Goal: Transaction & Acquisition: Purchase product/service

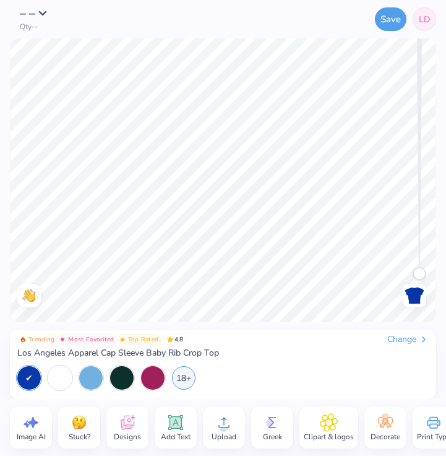
click at [399, 338] on div "Change" at bounding box center [407, 339] width 41 height 11
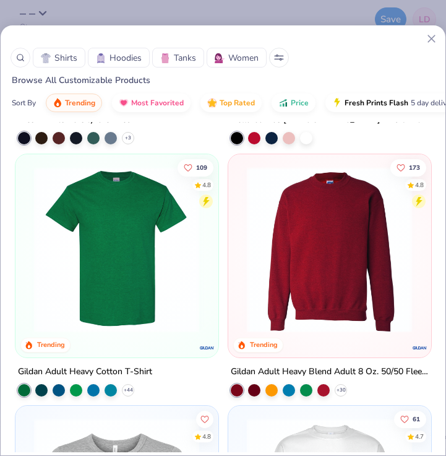
scroll to position [1232, 0]
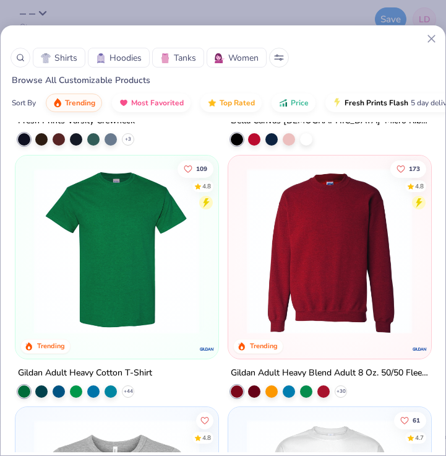
click at [132, 288] on img at bounding box center [117, 251] width 178 height 166
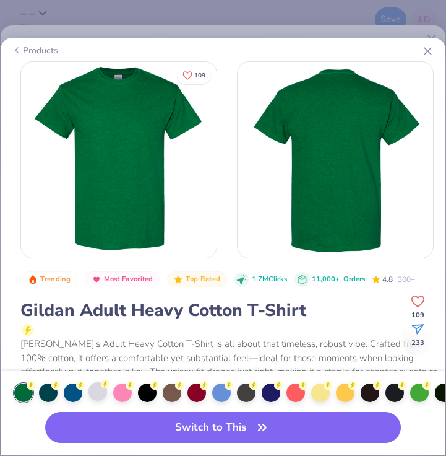
click at [95, 394] on div at bounding box center [98, 391] width 19 height 19
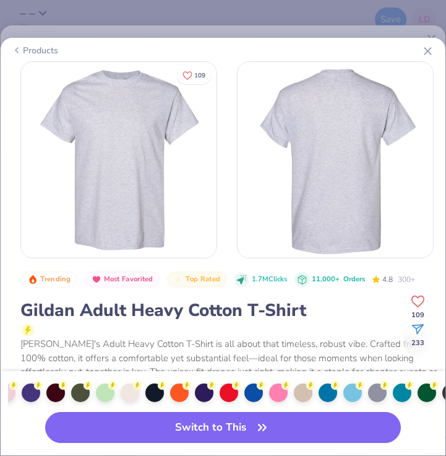
scroll to position [0, 813]
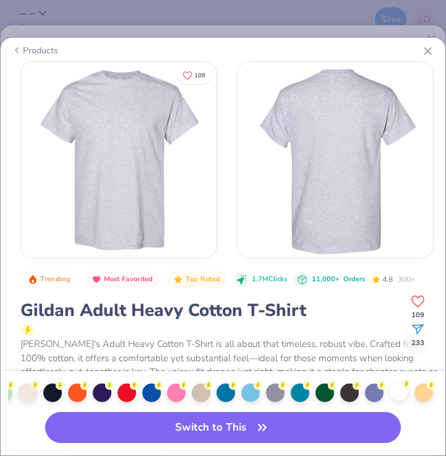
click at [394, 386] on div at bounding box center [399, 391] width 19 height 19
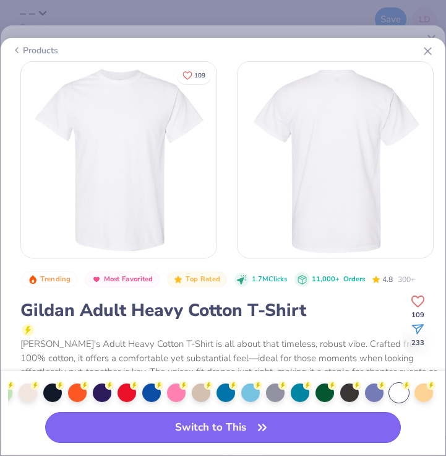
click at [335, 425] on button "Switch to This" at bounding box center [223, 427] width 356 height 31
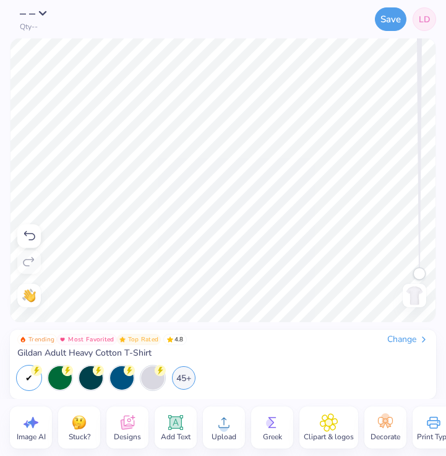
click at [180, 421] on icon at bounding box center [176, 423] width 12 height 12
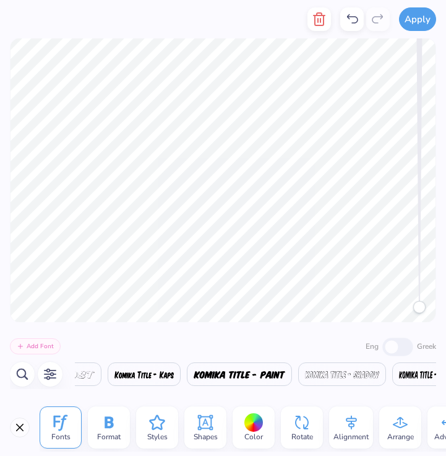
type textarea "BIG"
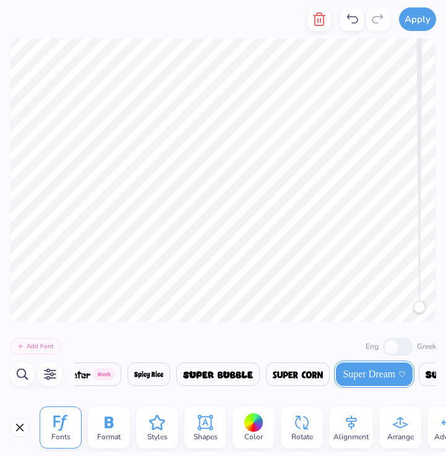
scroll to position [0, 21608]
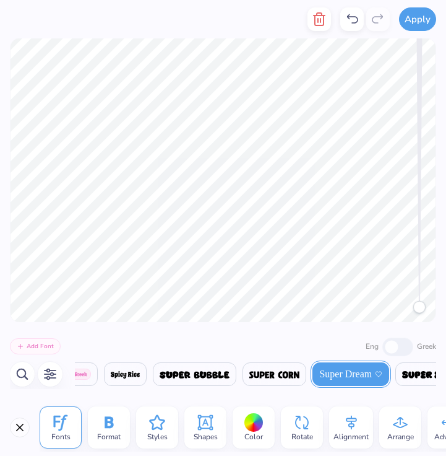
click at [255, 420] on div at bounding box center [253, 422] width 19 height 19
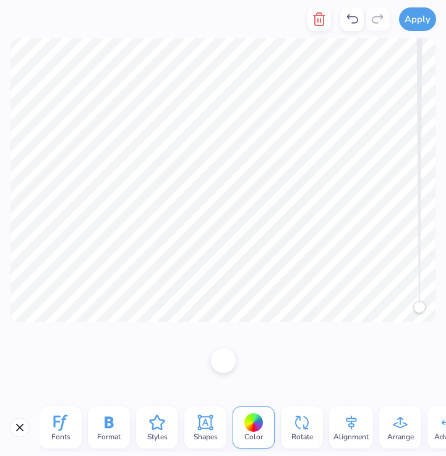
click at [116, 426] on icon at bounding box center [109, 422] width 19 height 19
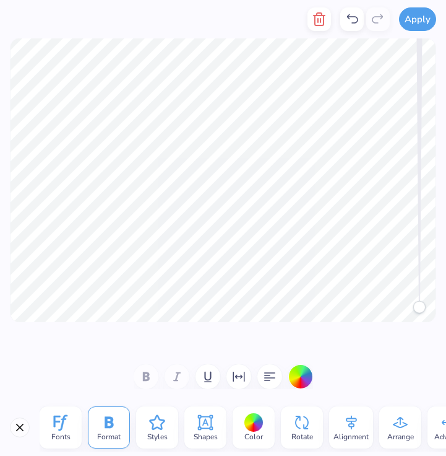
click at [147, 429] on div "Styles" at bounding box center [157, 427] width 42 height 42
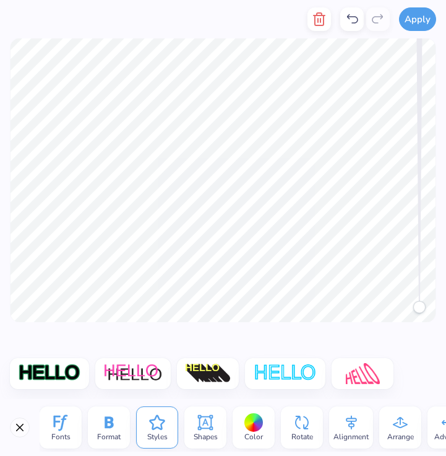
click at [58, 428] on icon at bounding box center [60, 422] width 19 height 19
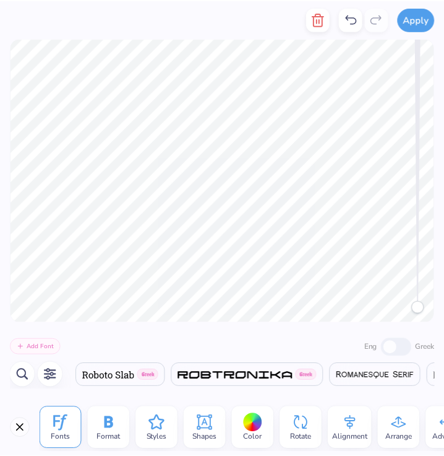
scroll to position [0, 20065]
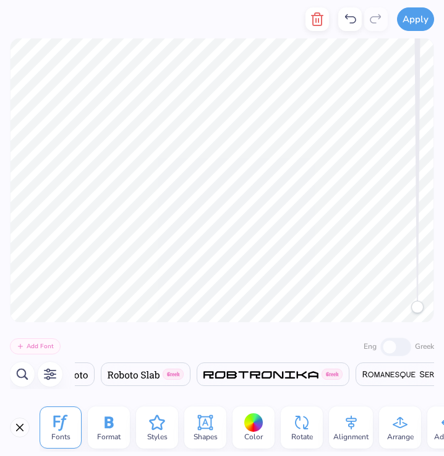
type textarea "BG"
click at [320, 22] on icon "button" at bounding box center [317, 19] width 15 height 15
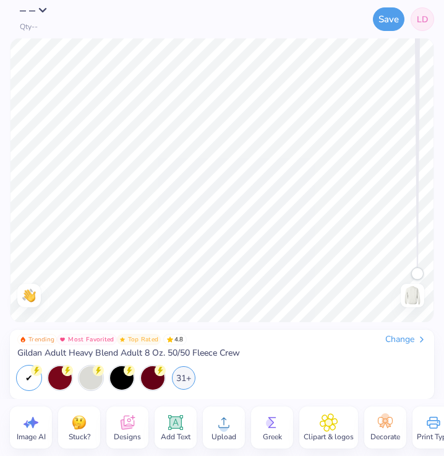
click at [38, 14] on button "– –" at bounding box center [37, 10] width 35 height 12
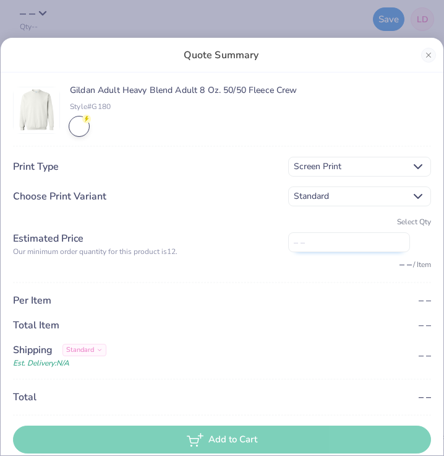
click at [347, 244] on input "number" at bounding box center [349, 242] width 122 height 20
type input "12"
click at [391, 326] on div "N/A" at bounding box center [359, 325] width 143 height 15
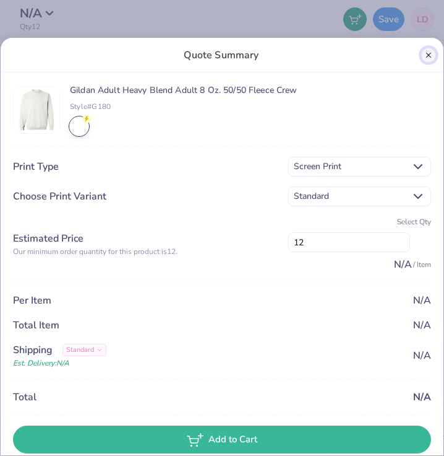
click at [435, 57] on button "Close" at bounding box center [429, 55] width 15 height 15
